Goal: Task Accomplishment & Management: Complete application form

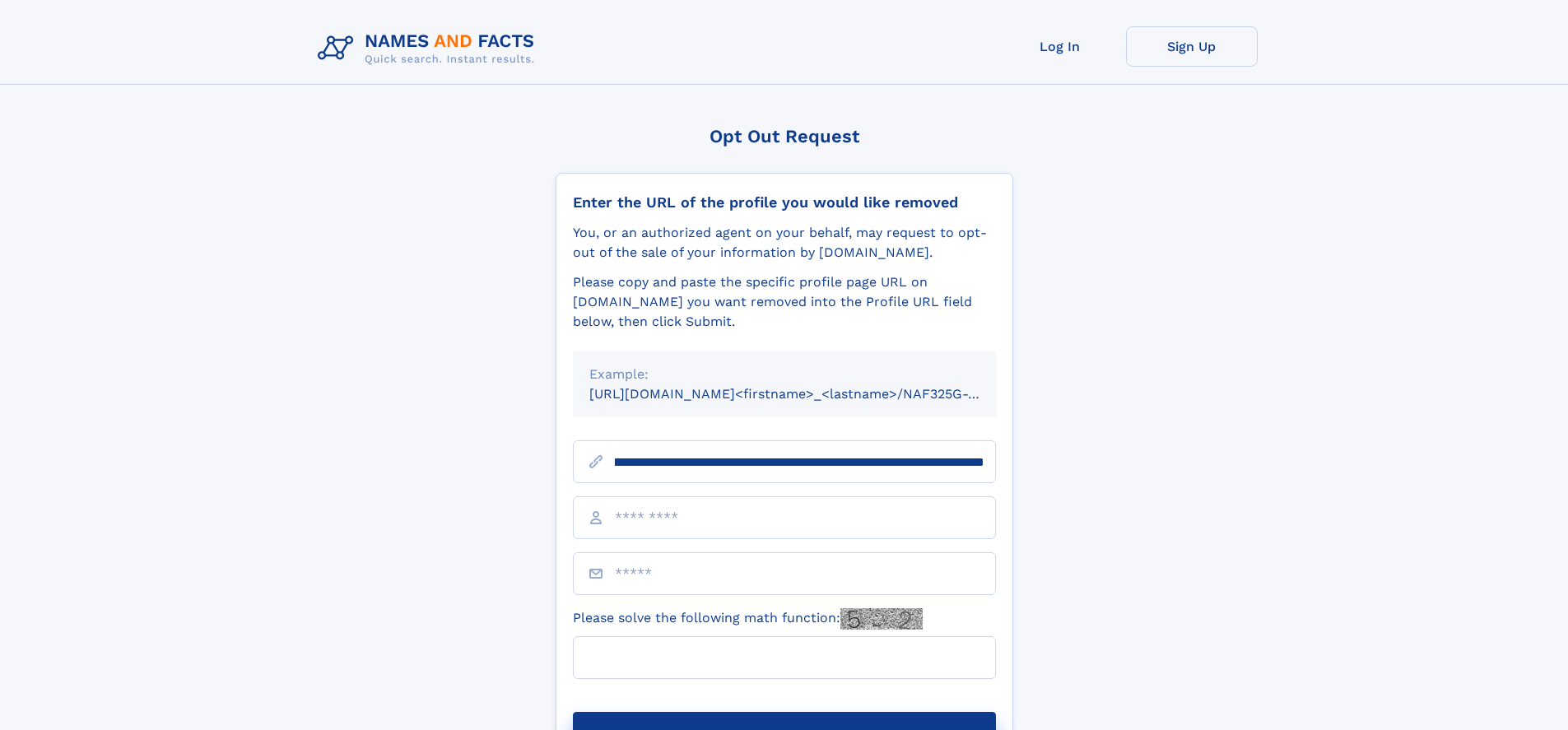
scroll to position [0, 189]
type input "**********"
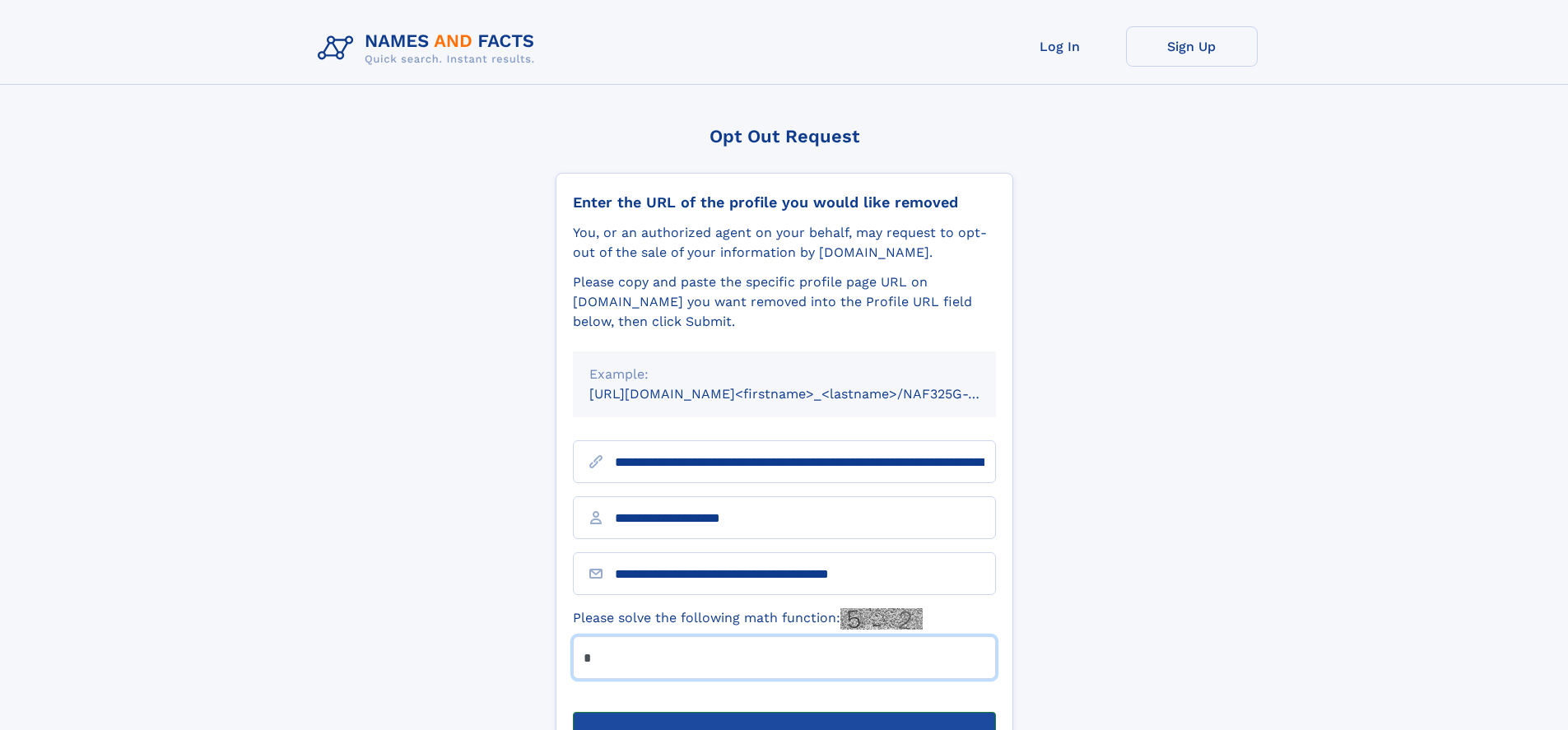
type input "*"
click at [784, 712] on button "Submit Opt Out Request" at bounding box center [784, 738] width 423 height 53
